Goal: Task Accomplishment & Management: Manage account settings

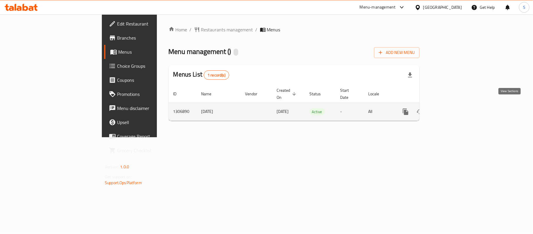
click at [452, 108] on icon "enhanced table" at bounding box center [448, 111] width 7 height 7
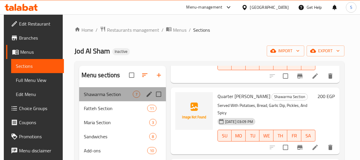
click at [162, 100] on div "Shawarma Section 7" at bounding box center [122, 94] width 87 height 14
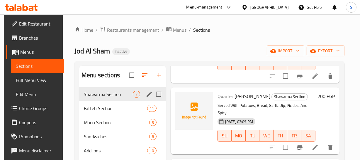
click at [159, 91] on input "Menu sections" at bounding box center [158, 94] width 12 height 12
checkbox input "true"
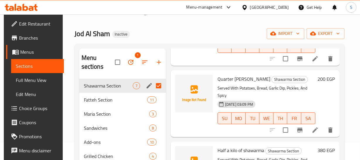
scroll to position [26, 0]
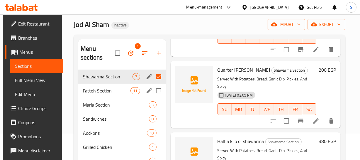
click at [94, 93] on span "Fatteh Section" at bounding box center [106, 90] width 47 height 7
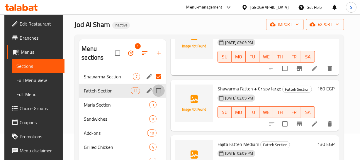
click at [161, 89] on input "Menu sections" at bounding box center [158, 90] width 12 height 12
checkbox input "true"
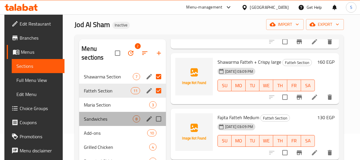
click at [98, 112] on div "Sandwiches 8" at bounding box center [122, 119] width 87 height 14
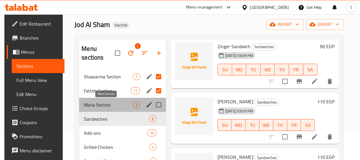
drag, startPoint x: 110, startPoint y: 104, endPoint x: 156, endPoint y: 105, distance: 46.6
click at [110, 105] on span "Maria Section" at bounding box center [108, 104] width 49 height 7
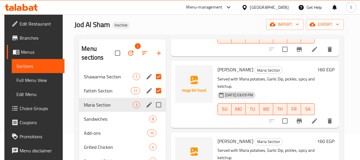
scroll to position [82, 0]
click at [163, 105] on input "Menu sections" at bounding box center [158, 104] width 12 height 12
checkbox input "true"
click at [290, 82] on p "Served with Maria potatoes, Garlic Dip, pickles, spicy and ketchup." at bounding box center [265, 82] width 97 height 15
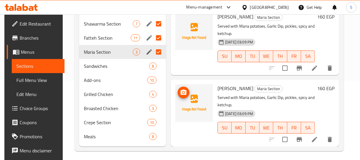
scroll to position [80, 0]
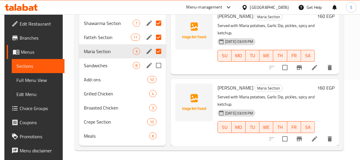
drag, startPoint x: 163, startPoint y: 63, endPoint x: 160, endPoint y: 70, distance: 7.6
click at [163, 64] on input "Menu sections" at bounding box center [158, 65] width 12 height 12
checkbox input "true"
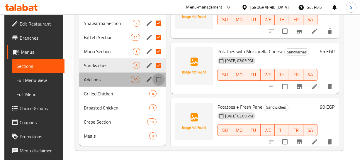
click at [158, 77] on input "Menu sections" at bounding box center [158, 79] width 12 height 12
checkbox input "true"
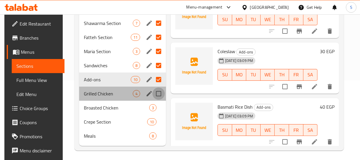
click at [158, 91] on input "Menu sections" at bounding box center [158, 93] width 12 height 12
checkbox input "true"
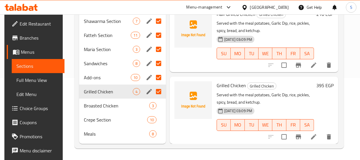
scroll to position [82, 0]
click at [301, 105] on div "20-08-2025 03:09 PM SU MO TU WE TH FR SA" at bounding box center [265, 121] width 102 height 32
drag, startPoint x: 161, startPoint y: 103, endPoint x: 158, endPoint y: 111, distance: 7.7
click at [161, 104] on input "Menu sections" at bounding box center [158, 105] width 12 height 12
checkbox input "true"
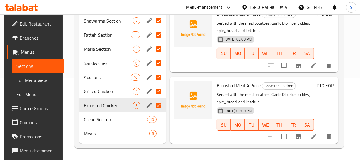
scroll to position [82, 1]
click at [154, 120] on input "Menu sections" at bounding box center [158, 119] width 12 height 12
checkbox input "true"
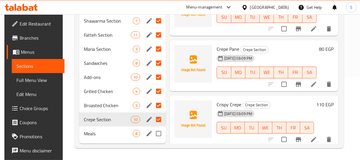
click at [155, 134] on input "Menu sections" at bounding box center [158, 133] width 12 height 12
checkbox input "true"
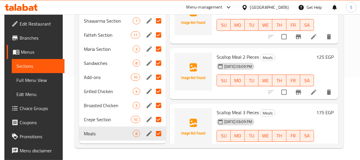
scroll to position [310, 1]
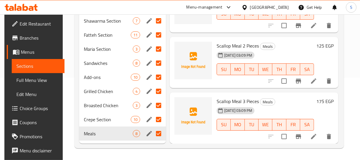
click at [313, 108] on div "20-08-2025 03:09 PM SU MO TU WE TH FR SA" at bounding box center [265, 121] width 102 height 32
click at [304, 42] on h6 "Scallop Meal 2 Pieces Meals" at bounding box center [264, 46] width 97 height 8
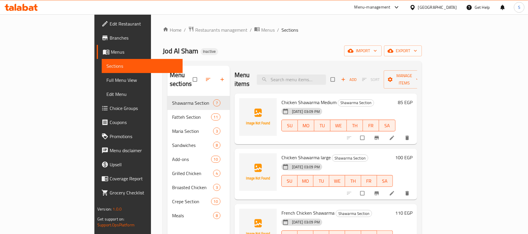
click at [106, 83] on span "Full Menu View" at bounding box center [141, 79] width 71 height 7
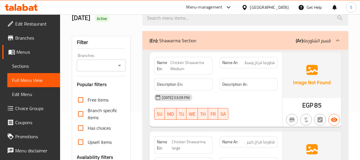
scroll to position [53, 0]
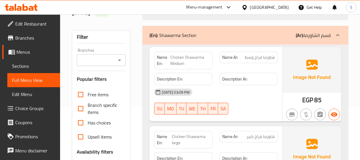
click at [188, 56] on span "Chicken Shawarma Medium" at bounding box center [189, 60] width 39 height 12
click at [269, 56] on span "شاورما فراخ وسط" at bounding box center [260, 57] width 30 height 6
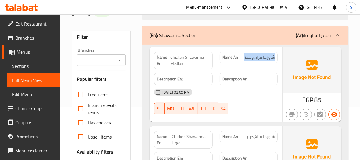
click at [269, 56] on span "شاورما فراخ وسط" at bounding box center [260, 57] width 30 height 6
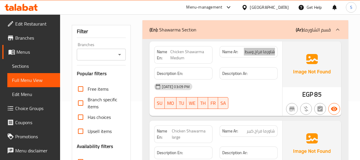
scroll to position [133, 0]
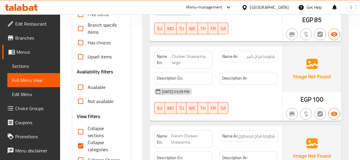
click at [276, 61] on div "Name Ar: شاورما فراخ كبير" at bounding box center [248, 56] width 58 height 11
click at [182, 56] on span "Chicken Shawarma large" at bounding box center [191, 59] width 38 height 12
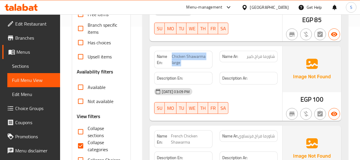
click at [182, 56] on span "Chicken Shawarma large" at bounding box center [191, 59] width 38 height 12
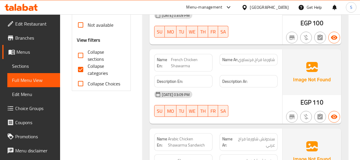
scroll to position [213, 0]
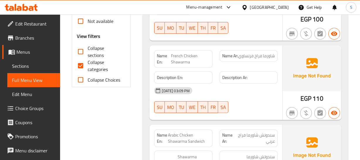
click at [267, 54] on span "شاورما فراخ فرنساوي" at bounding box center [256, 56] width 37 height 6
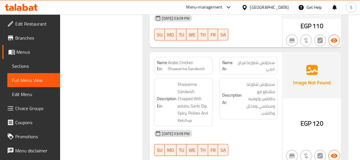
scroll to position [293, 0]
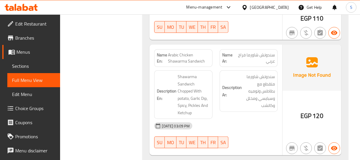
click at [275, 53] on div "Name Ar: سندوتش شاورما فراخ عربي" at bounding box center [248, 58] width 58 height 18
drag, startPoint x: 171, startPoint y: 54, endPoint x: 209, endPoint y: 60, distance: 38.0
click at [209, 60] on span "Arabic Chicken Shawarma Sandwich" at bounding box center [189, 58] width 42 height 12
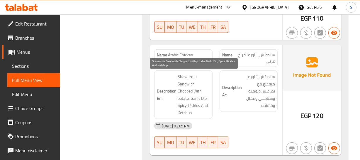
click at [187, 91] on span "Shawarma Sandwich Chopped With potato, Garlic Dip, Spicy, Pickles And Ketchup" at bounding box center [194, 94] width 32 height 43
copy span "Chopped"
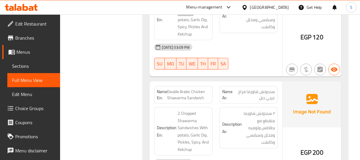
scroll to position [373, 0]
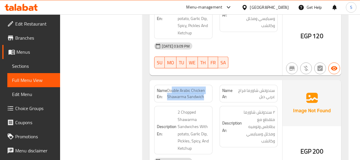
drag, startPoint x: 172, startPoint y: 88, endPoint x: 220, endPoint y: 95, distance: 48.6
click at [220, 95] on div "Name En: Double Arabic Chicken Shawarma Sandwich Name Ar: سندوتش شاورما فراخ عر…" at bounding box center [216, 93] width 130 height 25
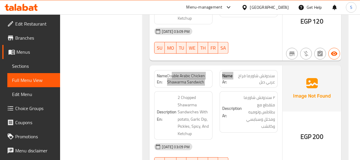
scroll to position [399, 0]
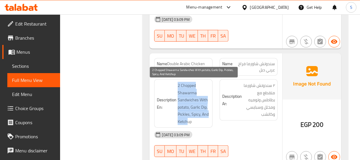
drag, startPoint x: 176, startPoint y: 84, endPoint x: 166, endPoint y: 120, distance: 37.3
click at [187, 120] on h6 "Description En: 2 Chopped Shawarma Sandwiches With potato, Garlic Dip, Pickles,…" at bounding box center [183, 103] width 53 height 43
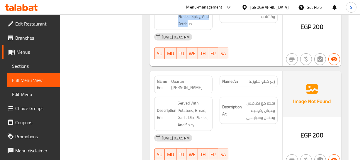
scroll to position [506, 0]
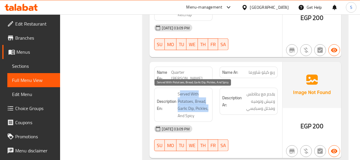
drag, startPoint x: 180, startPoint y: 88, endPoint x: 136, endPoint y: 113, distance: 51.0
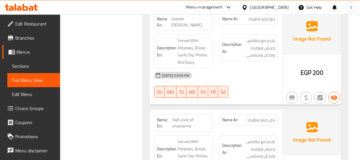
click at [236, 66] on div "Description Ar: يقدم مع بطاطس وعيش وتوميه ومخلل وسبايسي" at bounding box center [248, 51] width 65 height 41
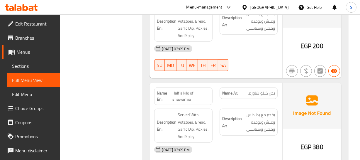
scroll to position [612, 0]
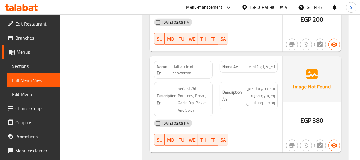
click at [191, 79] on div "Description En: Served With Potatoes, Bread, Garlic Dip, Pickles, And Spicy" at bounding box center [183, 99] width 65 height 41
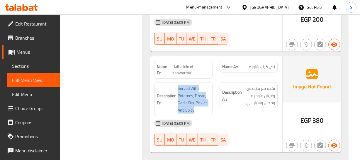
click at [191, 79] on div "Description En: Served With Potatoes, Bread, Garlic Dip, Pickles, And Spicy" at bounding box center [183, 99] width 65 height 41
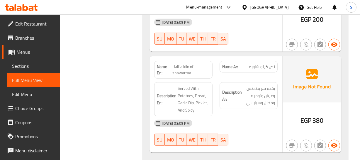
click at [185, 64] on span "Half a kilo of shawarma" at bounding box center [190, 70] width 37 height 12
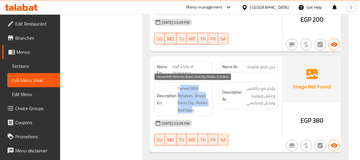
drag, startPoint x: 180, startPoint y: 86, endPoint x: 199, endPoint y: 103, distance: 25.3
click at [192, 108] on span "Served With Potatoes, Bread, Garlic Dip, Pickles, And Spicy" at bounding box center [194, 99] width 32 height 29
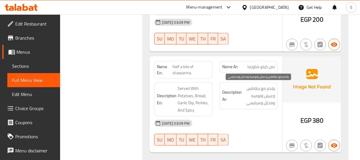
drag, startPoint x: 272, startPoint y: 87, endPoint x: 226, endPoint y: 99, distance: 47.1
click at [226, 99] on div "Description Ar: يقدم مع بطاطس وعيش وتوميه ومخلل وسبايسي" at bounding box center [248, 99] width 65 height 41
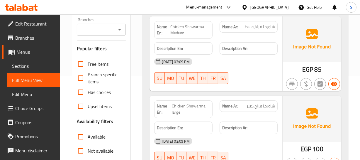
scroll to position [0, 0]
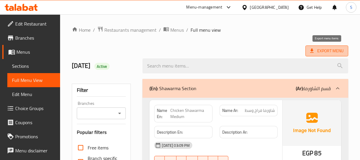
click at [332, 47] on span "Export Menu" at bounding box center [326, 50] width 33 height 7
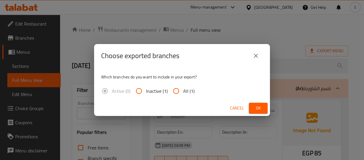
click at [184, 97] on label "All (1)" at bounding box center [181, 91] width 25 height 14
click at [183, 97] on input "All (1)" at bounding box center [176, 91] width 14 height 14
radio input "true"
click at [260, 105] on span "Ok" at bounding box center [257, 107] width 9 height 7
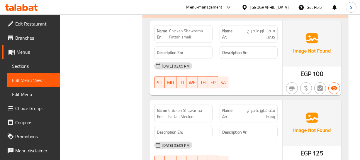
scroll to position [772, 0]
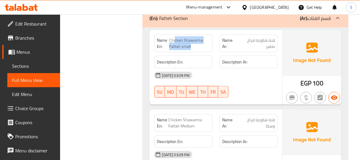
drag, startPoint x: 174, startPoint y: 40, endPoint x: 199, endPoint y: 44, distance: 25.2
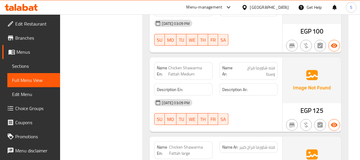
scroll to position [825, 0]
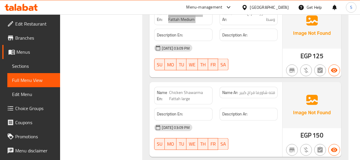
scroll to position [879, 0]
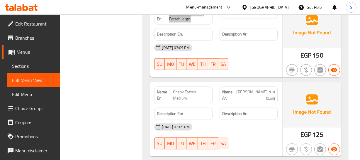
scroll to position [958, 0]
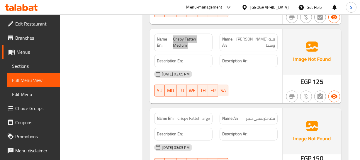
scroll to position [1012, 0]
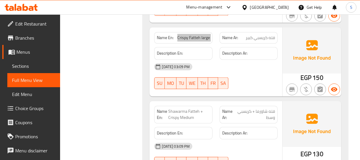
scroll to position [1118, 0]
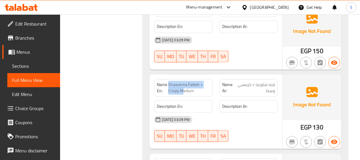
drag, startPoint x: 169, startPoint y: 83, endPoint x: 173, endPoint y: 90, distance: 7.9
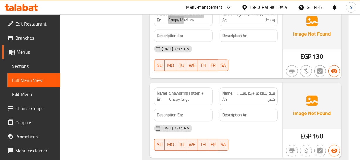
scroll to position [1198, 0]
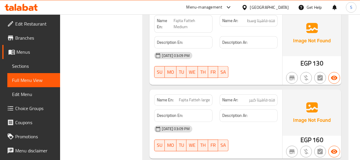
scroll to position [1331, 0]
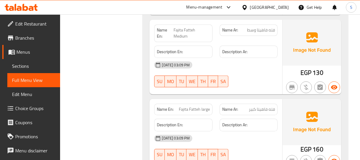
click at [186, 27] on span "Fajita Fatteh Medium" at bounding box center [191, 33] width 36 height 12
click at [193, 110] on span "Fajita Fatteh large" at bounding box center [194, 109] width 31 height 6
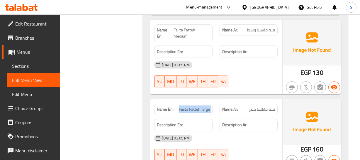
click at [193, 110] on span "Fajita Fatteh large" at bounding box center [194, 109] width 31 height 6
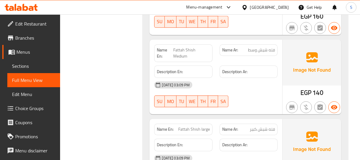
scroll to position [1465, 0]
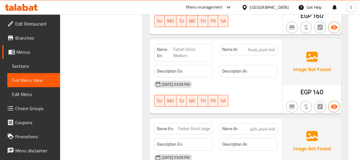
click at [182, 46] on span "Fattah Shish Medium" at bounding box center [191, 52] width 36 height 12
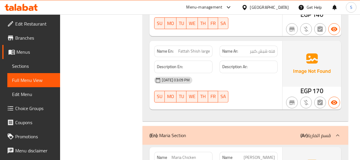
scroll to position [1544, 0]
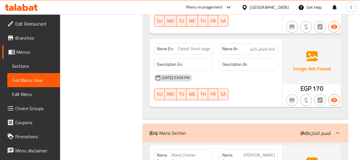
click at [201, 40] on div "Name En: Fattah Shish large" at bounding box center [183, 49] width 65 height 18
click at [197, 41] on div "Name En: Fattah Shish large" at bounding box center [183, 49] width 65 height 18
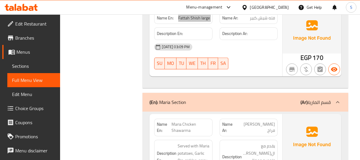
scroll to position [1598, 0]
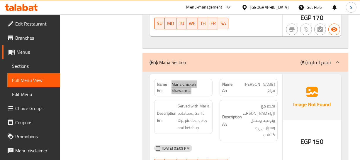
scroll to position [1624, 0]
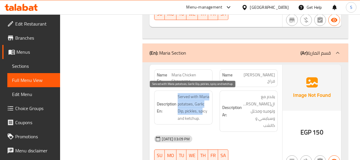
drag, startPoint x: 178, startPoint y: 93, endPoint x: 214, endPoint y: 109, distance: 40.0
click at [205, 110] on span "Served with Maria potatoes, Garlic Dip, pickles, spicy and ketchup." at bounding box center [194, 107] width 32 height 29
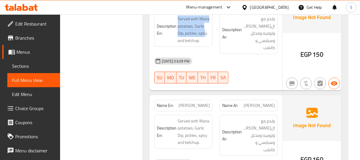
scroll to position [1704, 0]
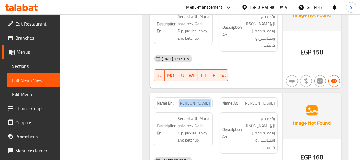
drag, startPoint x: 195, startPoint y: 93, endPoint x: 196, endPoint y: 87, distance: 5.6
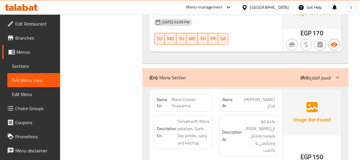
scroll to position [1598, 0]
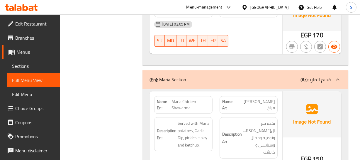
copy span "Maria"
drag, startPoint x: 198, startPoint y: 99, endPoint x: 189, endPoint y: 100, distance: 8.8
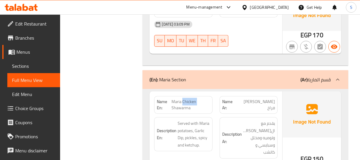
copy span "Chicken"
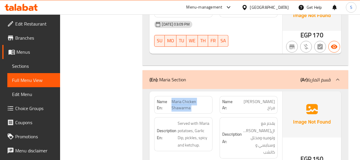
copy span "Maria Chicken Shawarma"
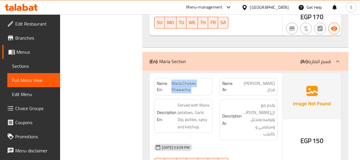
scroll to position [1624, 0]
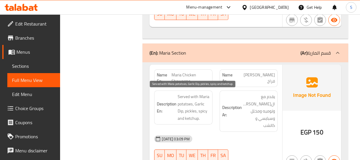
drag, startPoint x: 182, startPoint y: 94, endPoint x: 6, endPoint y: 94, distance: 176.1
click at [182, 94] on span "Served with Maria potatoes, Garlic Dip, pickles, spicy and ketchup." at bounding box center [194, 107] width 32 height 29
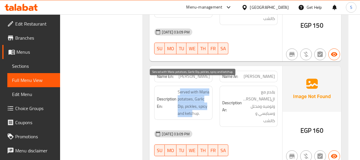
drag, startPoint x: 190, startPoint y: 79, endPoint x: 192, endPoint y: 104, distance: 25.0
click at [192, 104] on span "Served with Maria potatoes, Garlic Dip, pickles, spicy and ketchup." at bounding box center [194, 102] width 32 height 29
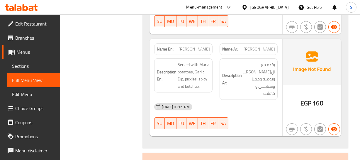
scroll to position [1864, 0]
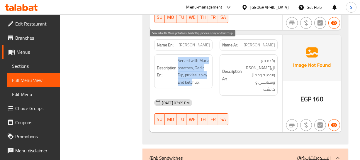
drag, startPoint x: 178, startPoint y: 42, endPoint x: 178, endPoint y: 67, distance: 25.2
click at [182, 68] on span "Served with Maria potatoes, Garlic Dip, pickles, spicy and ketchup." at bounding box center [194, 71] width 32 height 29
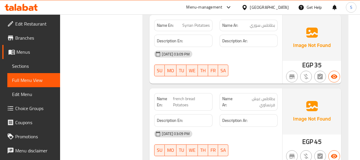
scroll to position [2024, 0]
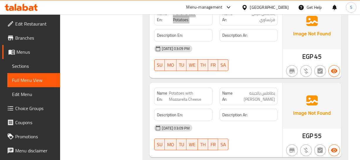
scroll to position [2104, 0]
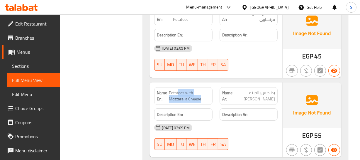
drag, startPoint x: 178, startPoint y: 65, endPoint x: 151, endPoint y: 76, distance: 28.6
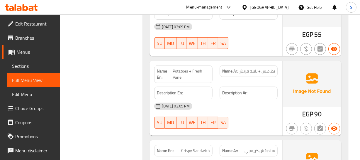
scroll to position [2210, 0]
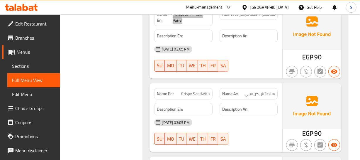
scroll to position [2263, 0]
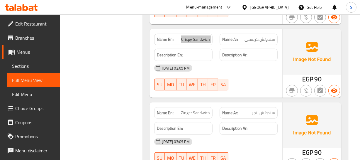
scroll to position [2317, 0]
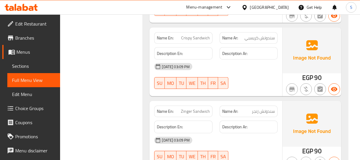
drag, startPoint x: 185, startPoint y: 90, endPoint x: 7, endPoint y: 90, distance: 177.8
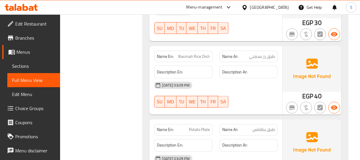
scroll to position [2876, 0]
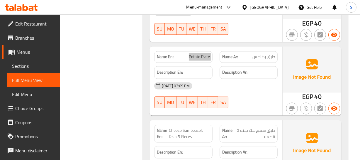
scroll to position [2929, 0]
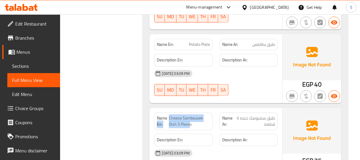
drag, startPoint x: 167, startPoint y: 94, endPoint x: 59, endPoint y: 89, distance: 108.5
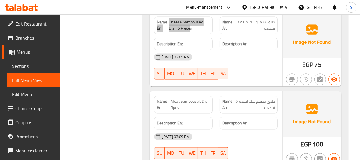
scroll to position [3036, 0]
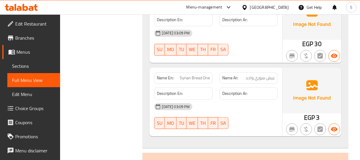
scroll to position [3275, 0]
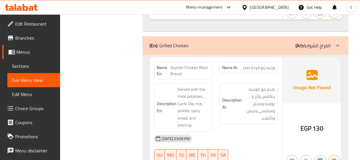
scroll to position [3382, 0]
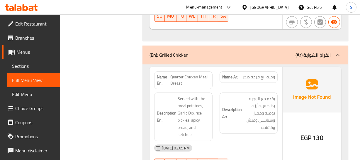
drag, startPoint x: 176, startPoint y: 50, endPoint x: 162, endPoint y: 53, distance: 14.0
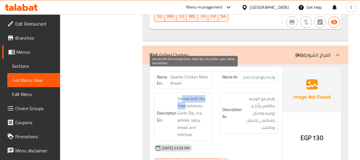
drag, startPoint x: 194, startPoint y: 72, endPoint x: 21, endPoint y: 94, distance: 174.6
click at [185, 95] on span "Served with the meal potatoes, Garlic Dip, rice, pickles, spicy, bread, and ket…" at bounding box center [194, 116] width 32 height 43
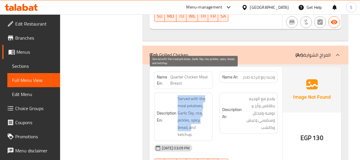
drag, startPoint x: 177, startPoint y: 74, endPoint x: 192, endPoint y: 89, distance: 21.5
click at [192, 95] on span "Served with the meal potatoes, Garlic Dip, rice, pickles, spicy, bread, and ket…" at bounding box center [194, 116] width 32 height 43
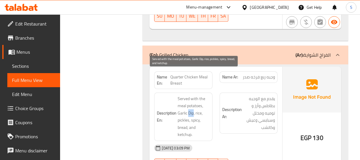
click at [192, 95] on span "Served with the meal potatoes, Garlic Dip, rice, pickles, spicy, bread, and ket…" at bounding box center [194, 116] width 32 height 43
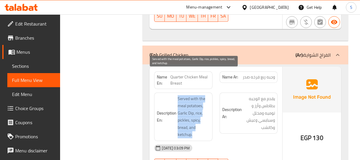
click at [192, 95] on span "Served with the meal potatoes, Garlic Dip, rice, pickles, spicy, bread, and ket…" at bounding box center [194, 116] width 32 height 43
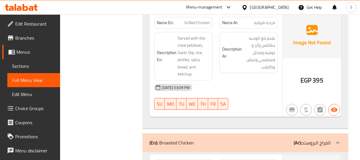
scroll to position [3722, 0]
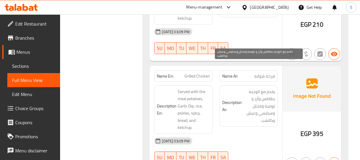
click at [267, 88] on span "يقدم مع الوجبه بطاطس وأرز و توميه ومخلل وسبايسي وعيش وكاتشب" at bounding box center [259, 106] width 32 height 36
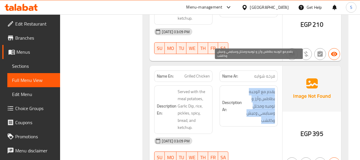
copy div "يقدم مع الوجبه بطاطس وأرز و توميه ومخلل وسبايسي وعيش وكاتشب"
click at [267, 88] on span "يقدم مع الوجبه بطاطس وأرز و توميه ومخلل وسبايسي وعيش وكاتشب" at bounding box center [259, 106] width 32 height 36
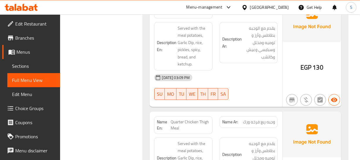
scroll to position [3482, 0]
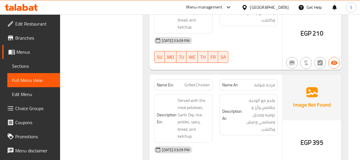
scroll to position [3722, 0]
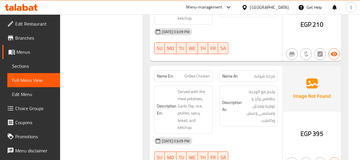
copy span "Grilled Chicken"
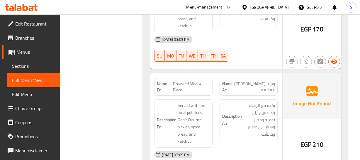
scroll to position [4095, 0]
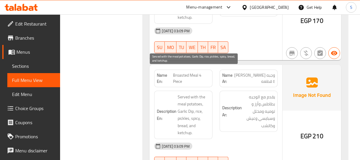
click at [189, 93] on span "Served with the meal potatoes, Garlic Dip, rice, pickles, spicy, bread, and ket…" at bounding box center [194, 114] width 32 height 43
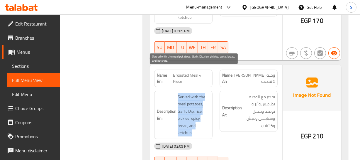
click at [189, 93] on span "Served with the meal potatoes, Garlic Dip, rice, pickles, spicy, bread, and ket…" at bounding box center [194, 114] width 32 height 43
copy span "Served with the meal potatoes, Garlic Dip, rice, pickles, spicy, bread, and ket…"
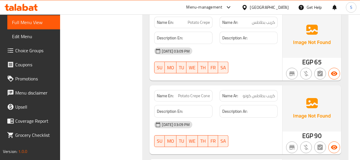
scroll to position [4308, 0]
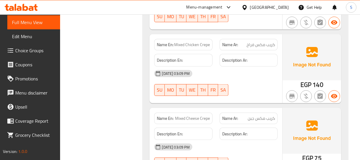
scroll to position [4787, 0]
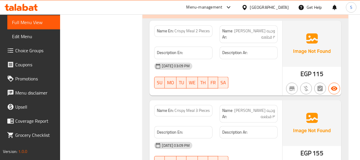
scroll to position [5053, 0]
drag, startPoint x: 180, startPoint y: 83, endPoint x: 11, endPoint y: 84, distance: 168.4
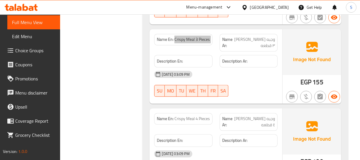
scroll to position [5133, 0]
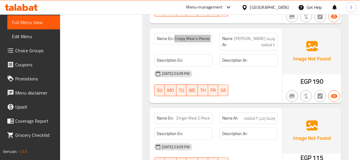
scroll to position [5213, 0]
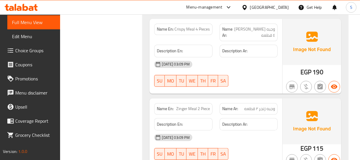
drag, startPoint x: 195, startPoint y: 80, endPoint x: 23, endPoint y: 78, distance: 171.7
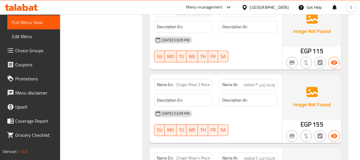
scroll to position [5320, 0]
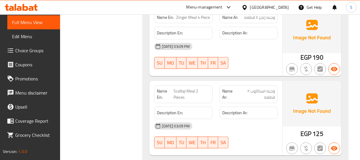
scroll to position [5453, 0]
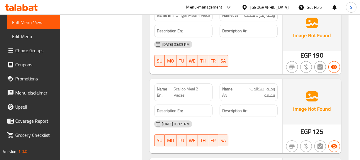
copy span "Scallop"
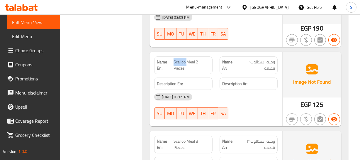
scroll to position [5480, 0]
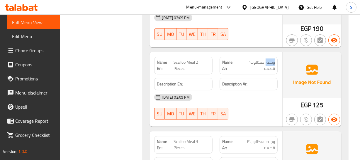
copy span "وجبه اسكالوب ٢ قطعه"
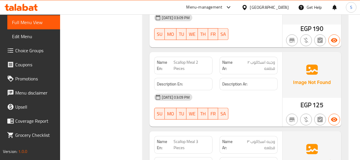
copy span "Scallop Meal 3 Pieces"
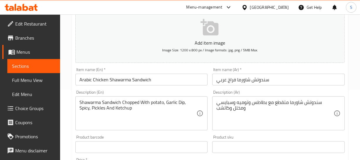
scroll to position [80, 0]
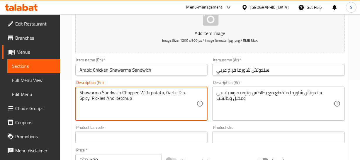
click at [132, 92] on textarea "Shawarma Sandwich Chopped With potato, Garlic Dip, Spicy, Pickles And Ketchup" at bounding box center [137, 104] width 117 height 28
paste textarea "sliced"
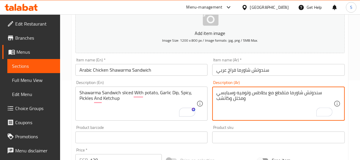
drag, startPoint x: 252, startPoint y: 93, endPoint x: 323, endPoint y: 106, distance: 72.2
click at [321, 90] on textarea "سندوتش شاورما متقطع مع بطاطس وتوميه وسبايسي ومخلل وكاتشب" at bounding box center [274, 104] width 117 height 28
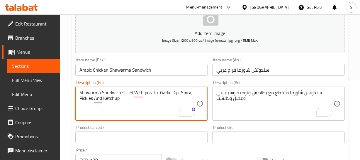
click at [127, 91] on textarea "Shawarma Sandwich sliced With potato, Garlic Dip, Spicy, Pickles And Ketchup" at bounding box center [137, 104] width 117 height 28
paste textarea "Cut-up"
drag, startPoint x: 196, startPoint y: 108, endPoint x: 173, endPoint y: 109, distance: 22.3
type textarea "Shawarma Sandwich sliced With potato, Garlic Dip, Spicy, Pickles And Ketchup"
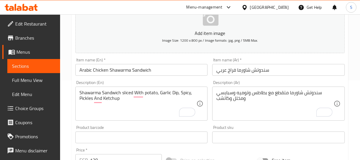
drag, startPoint x: 236, startPoint y: 69, endPoint x: 248, endPoint y: 69, distance: 11.1
click at [237, 69] on input "سندوتش شاورما فراخ عربي" at bounding box center [278, 70] width 132 height 12
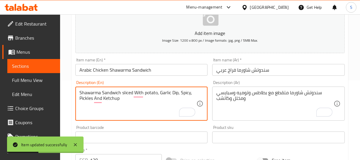
click at [127, 91] on textarea "Shawarma Sandwich sliced With potato, Garlic Dip, Spicy, Pickles And Ketchup" at bounding box center [137, 104] width 117 height 28
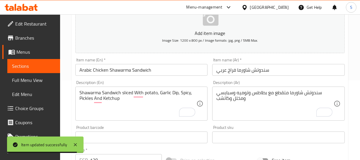
click at [310, 88] on div "سندوتش شاورما متقطع مع بطاطس وتوميه وسبايسي ومخلل وكاتشب Description (Ar)" at bounding box center [278, 103] width 132 height 34
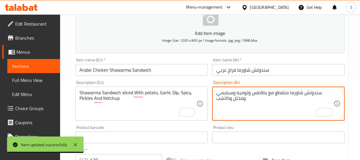
click at [311, 92] on textarea "سندوتش شاورما متقطع مع بطاطس وتوميه وسبايسي ومخلل وكاتشب" at bounding box center [274, 104] width 117 height 28
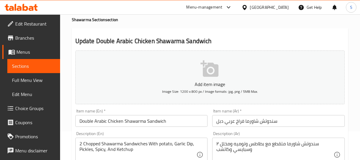
scroll to position [80, 0]
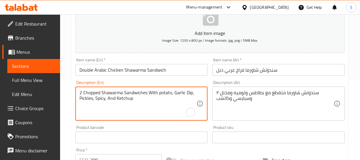
click at [94, 92] on textarea "2 Chopped Shawarma Sandwiches With potato, Garlic Dip, Pickles, Spicy, And Ketc…" at bounding box center [137, 104] width 117 height 28
paste textarea "sliced"
type textarea "2 sliced Shawarma Sandwiches With potato, Garlic Dip, Pickles, Spicy, And Ketch…"
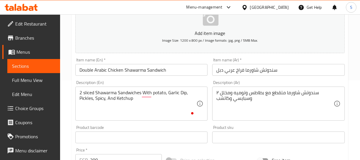
click at [120, 75] on div "Item name (En)   * Double Arabic Chicken Shawarma Sandwich Item name (En) *" at bounding box center [141, 66] width 137 height 23
click at [135, 66] on input "Double Arabic Chicken Shawarma Sandwich" at bounding box center [141, 70] width 132 height 12
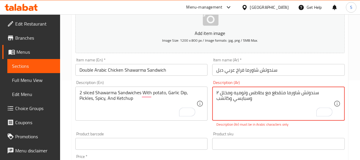
click at [219, 91] on textarea "۲ سندوتش شاورما متقطع مع بطاطس وتوميه ومخلل وسبايسي وكاتشب" at bounding box center [274, 104] width 117 height 28
click at [217, 91] on textarea "۲ سندوتش شاورما متقطع مع بطاطس وتوميه ومخلل وسبايسي وكاتشب" at bounding box center [274, 104] width 117 height 28
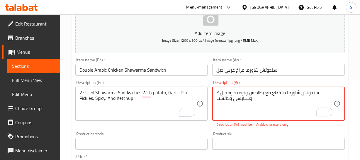
click at [217, 91] on textarea "۲ سندوتش شاورما متقطع مع بطاطس وتوميه ومخلل وسبايسي وكاتشب" at bounding box center [274, 104] width 117 height 28
click at [216, 91] on textarea "۲ سندوتش شاورما متقطع مع بطاطس وتوميه ومخلل وسبايسي وكاتشب" at bounding box center [274, 104] width 117 height 28
click at [216, 90] on textarea "۲ سندوتش شاورما متقطع مع بطاطس وتوميه ومخلل وسبايسي وكاتشب" at bounding box center [274, 104] width 117 height 28
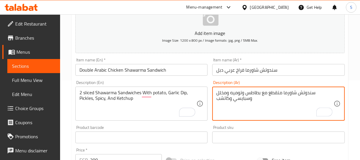
click at [315, 92] on textarea "سندوتش شاورما متقطع مع بطاطس وتوميه ومخلل وسبايسي وكاتشب" at bounding box center [274, 104] width 117 height 28
type textarea "2سندوتش شاورما متقطع مع بطاطس وتوميه ومخلل وسبايسي وكاتشب"
drag, startPoint x: 279, startPoint y: 68, endPoint x: 276, endPoint y: 71, distance: 3.5
click at [278, 68] on input "سندوتش شاورما فراخ عربي دبل" at bounding box center [278, 70] width 132 height 12
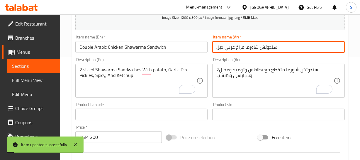
scroll to position [106, 0]
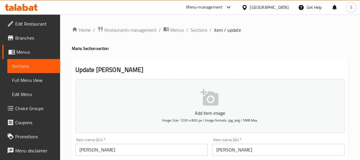
scroll to position [53, 0]
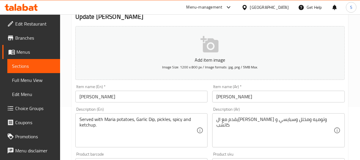
click at [93, 101] on input "[PERSON_NAME]" at bounding box center [141, 97] width 132 height 12
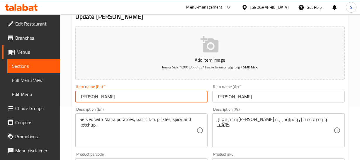
click at [93, 101] on input "[PERSON_NAME]" at bounding box center [141, 97] width 132 height 12
click at [102, 97] on input "[PERSON_NAME]" at bounding box center [141, 97] width 132 height 12
click at [103, 97] on input "[PERSON_NAME]" at bounding box center [141, 97] width 132 height 12
click at [103, 96] on input "[PERSON_NAME]" at bounding box center [141, 97] width 132 height 12
paste input "[PERSON_NAME]"
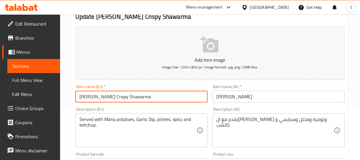
click at [123, 97] on input "[PERSON_NAME] Crispy Shawarma" at bounding box center [141, 97] width 132 height 12
paste input "text"
click at [116, 97] on input "[PERSON_NAME]" at bounding box center [141, 97] width 132 height 12
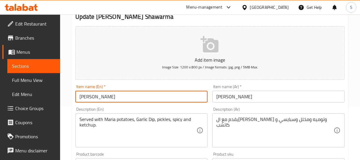
click at [116, 97] on input "[PERSON_NAME]" at bounding box center [141, 97] width 132 height 12
click at [113, 97] on input "[PERSON_NAME]" at bounding box center [141, 97] width 132 height 12
click at [113, 98] on input "[PERSON_NAME]" at bounding box center [141, 97] width 132 height 12
type input "[PERSON_NAME]"
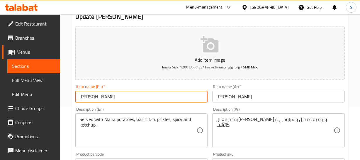
click at [136, 93] on input "[PERSON_NAME]" at bounding box center [141, 97] width 132 height 12
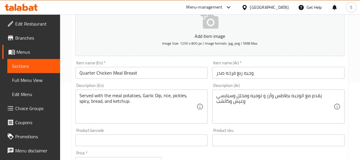
scroll to position [80, 0]
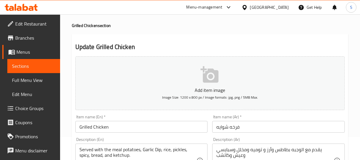
scroll to position [53, 0]
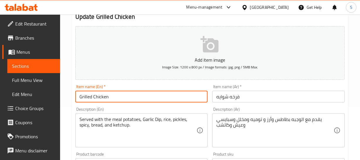
click at [83, 97] on input "Grilled Chicken" at bounding box center [141, 97] width 132 height 12
type input "Shawaya Chicken"
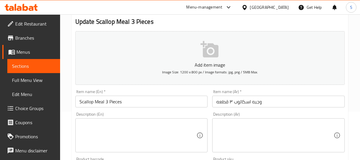
scroll to position [53, 0]
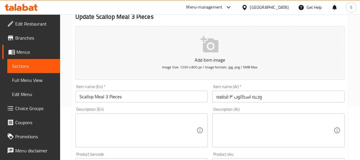
click at [90, 97] on input "Scallop Meal 3 Pieces" at bounding box center [141, 97] width 132 height 12
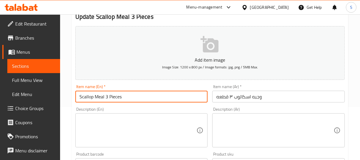
click at [90, 97] on input "Scallop Meal 3 Pieces" at bounding box center [141, 97] width 132 height 12
paste input "Escalope"
type input "Escalope Meal 3 Pieces"
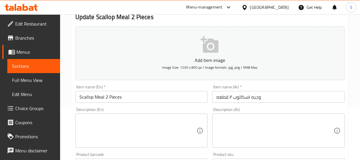
scroll to position [53, 0]
click at [86, 98] on input "Scallop Meal 2 Pieces" at bounding box center [141, 97] width 132 height 12
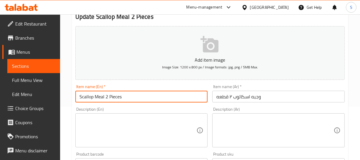
click at [86, 98] on input "Scallop Meal 2 Pieces" at bounding box center [141, 97] width 132 height 12
paste input "Escalope"
click at [90, 99] on input "ScaEscalopelop Meal 2 Pieces" at bounding box center [141, 97] width 132 height 12
paste input "Escalope"
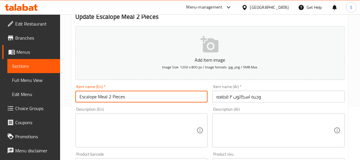
type input "Escalope Meal 2 Pieces"
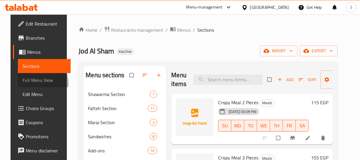
click at [27, 83] on span "Full Menu View" at bounding box center [44, 79] width 43 height 7
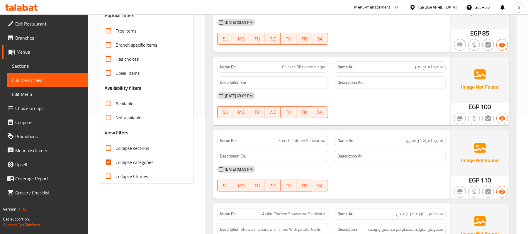
scroll to position [117, 0]
click at [119, 159] on span "Collapse categories" at bounding box center [134, 161] width 38 height 7
click at [115, 159] on input "Collapse categories" at bounding box center [108, 161] width 14 height 14
checkbox input "false"
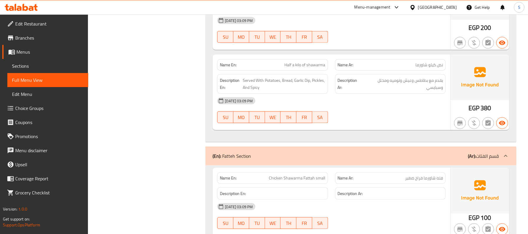
scroll to position [0, 0]
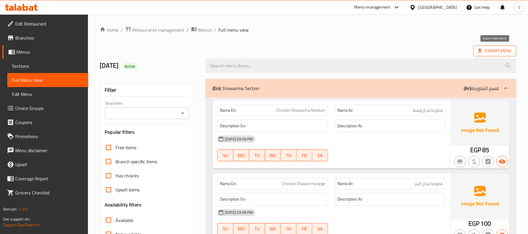
click at [364, 50] on span "Export Menu" at bounding box center [494, 50] width 33 height 7
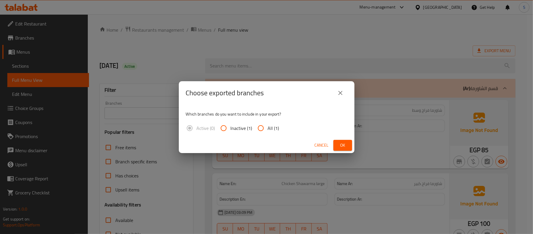
click at [271, 131] on span "All (1)" at bounding box center [273, 127] width 11 height 7
click at [268, 131] on input "All (1)" at bounding box center [261, 128] width 14 height 14
radio input "true"
click at [339, 141] on span "Ok" at bounding box center [342, 144] width 9 height 7
